Goal: Navigation & Orientation: Go to known website

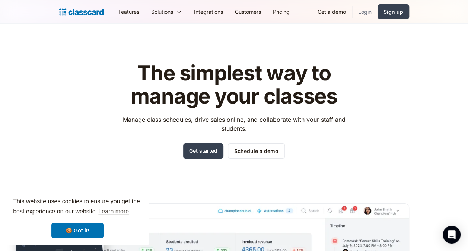
click at [364, 10] on link "Login" at bounding box center [364, 11] width 25 height 17
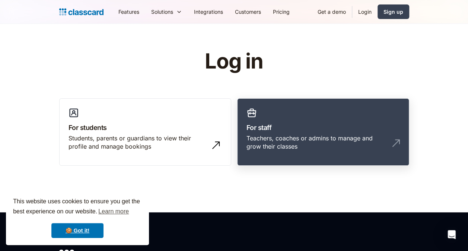
click at [289, 139] on div "Teachers, coaches or admins to manage and grow their classes" at bounding box center [315, 142] width 138 height 17
